Goal: Task Accomplishment & Management: Use online tool/utility

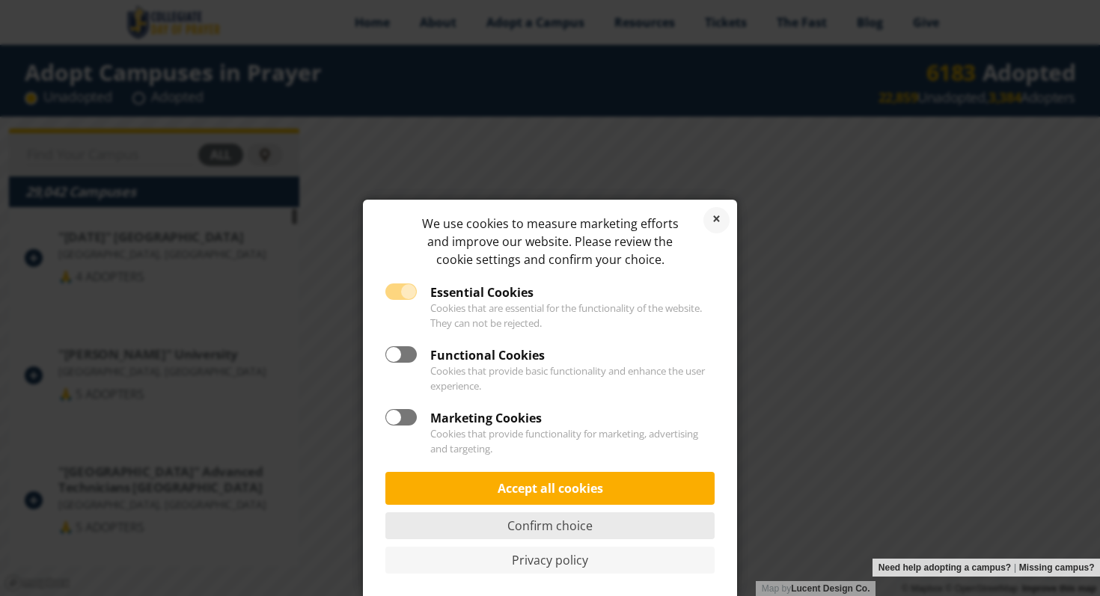
click at [578, 531] on link "Confirm choice" at bounding box center [549, 526] width 329 height 27
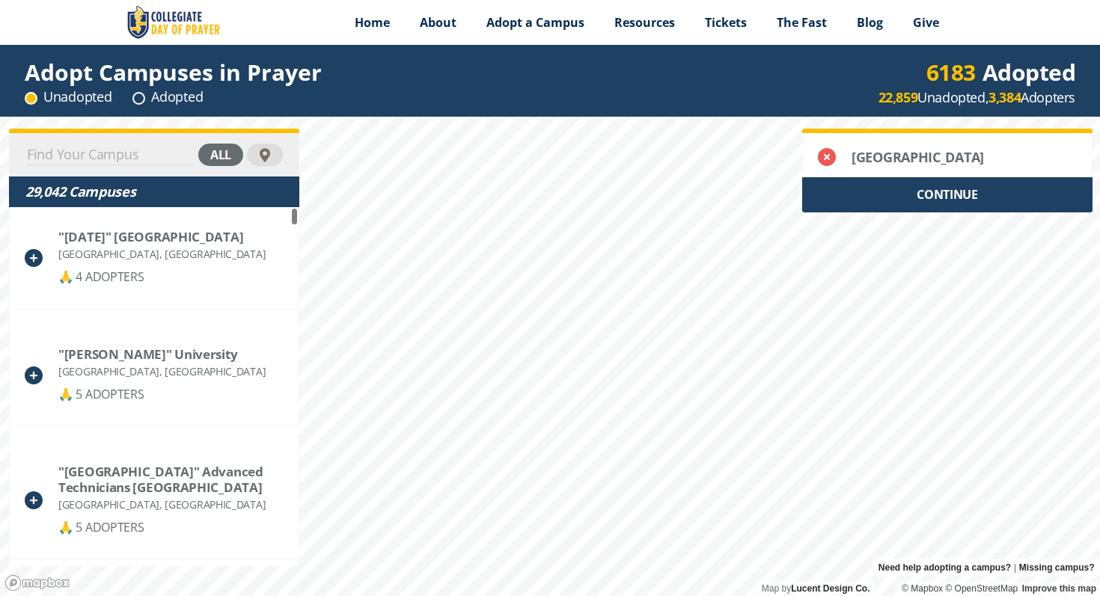
click at [108, 153] on input at bounding box center [109, 154] width 169 height 21
click at [218, 158] on div "all" at bounding box center [220, 155] width 45 height 22
click at [211, 157] on div "adopted" at bounding box center [203, 155] width 79 height 22
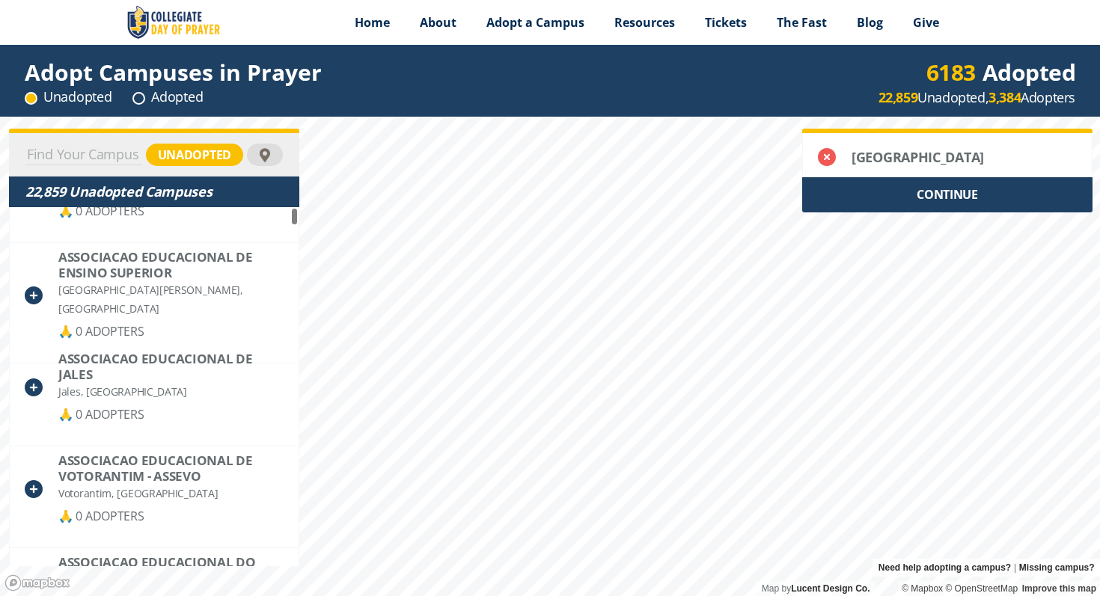
scroll to position [2241, 0]
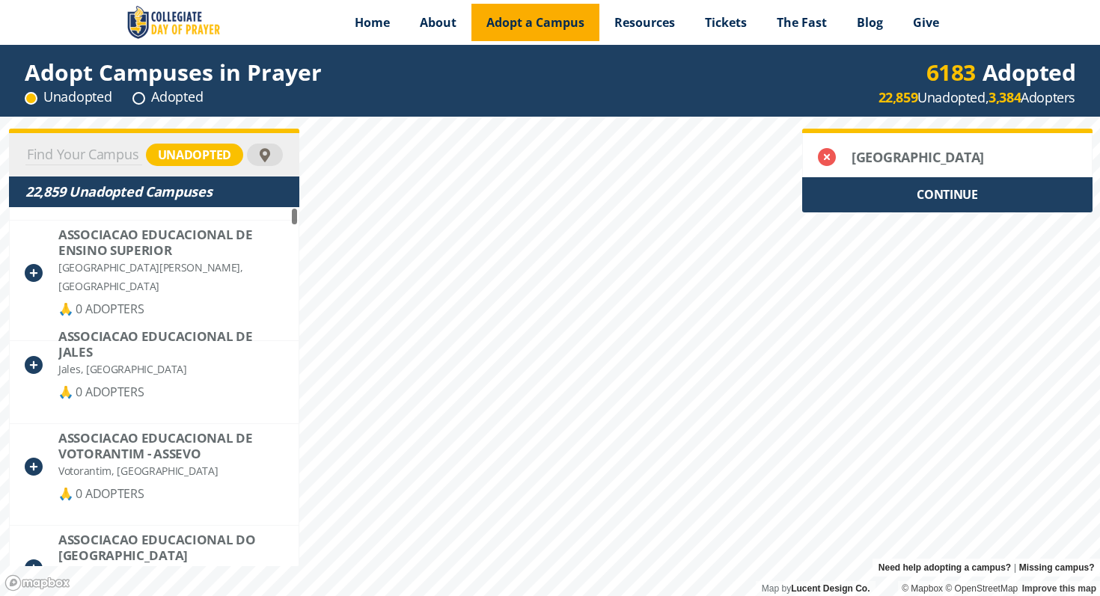
click at [504, 20] on span "Adopt a Campus" at bounding box center [535, 22] width 98 height 16
